Goal: Transaction & Acquisition: Purchase product/service

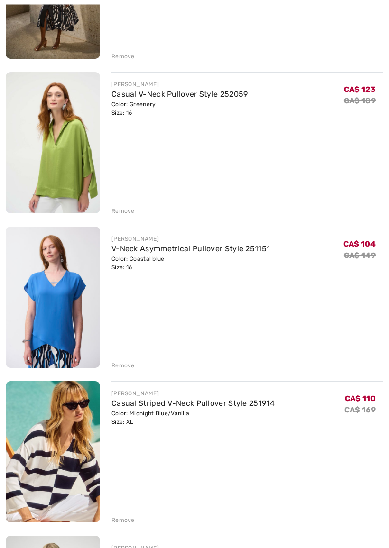
scroll to position [997, 0]
click at [124, 206] on div "Remove" at bounding box center [247, 210] width 272 height 10
click at [122, 209] on div "Remove" at bounding box center [122, 211] width 23 height 9
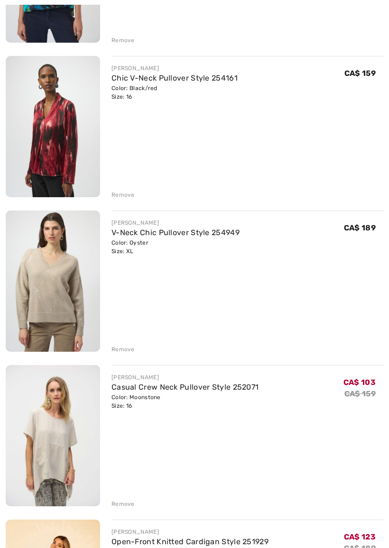
scroll to position [1786, 0]
click at [125, 344] on div "Remove" at bounding box center [247, 348] width 272 height 10
click at [129, 347] on div "Remove" at bounding box center [122, 349] width 23 height 9
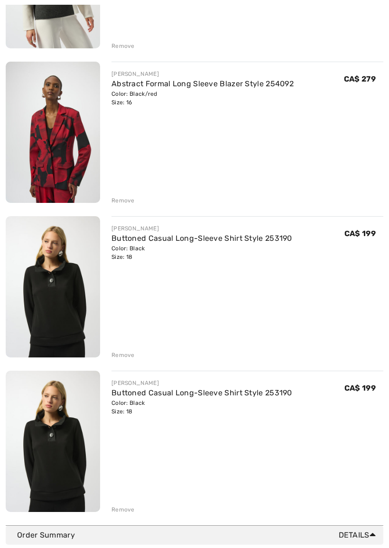
scroll to position [2709, 0]
click at [129, 483] on div "Remove" at bounding box center [122, 510] width 23 height 9
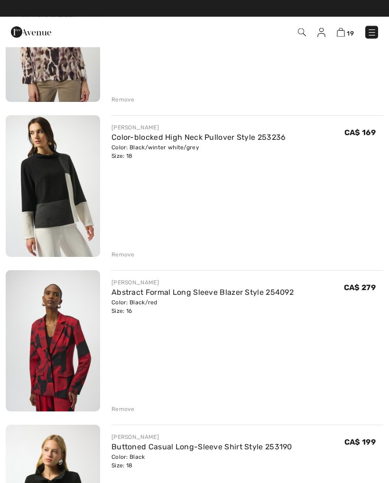
scroll to position [2500, 0]
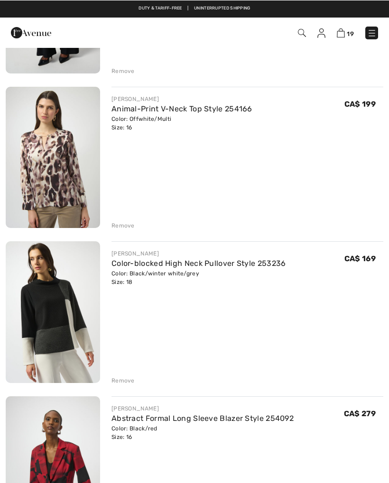
click at [359, 94] on div "JOSEPH RIBKOFF Animal-Print V-Neck Top Style 254166 Color: Offwhite/Multi Size:…" at bounding box center [247, 157] width 272 height 143
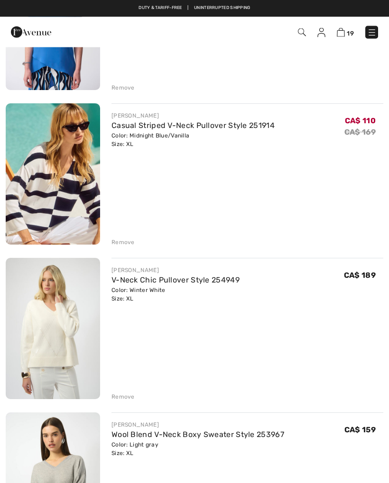
scroll to position [1110, 0]
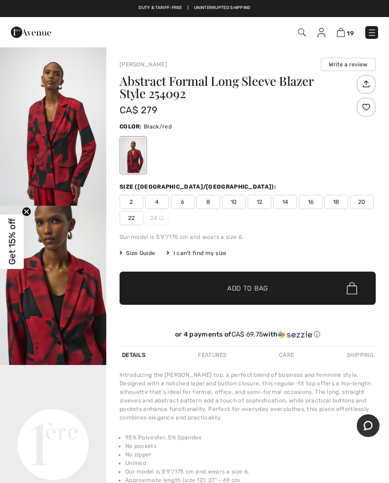
click at [344, 36] on img at bounding box center [341, 32] width 8 height 9
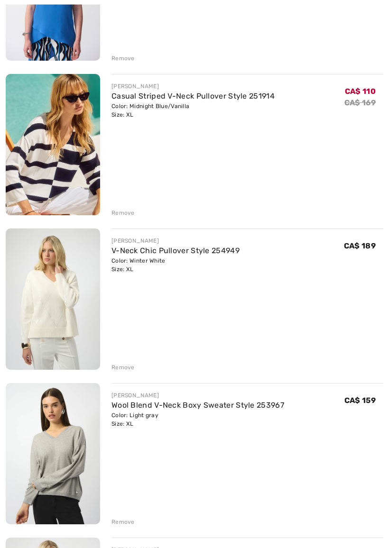
scroll to position [1149, 0]
